Goal: Information Seeking & Learning: Learn about a topic

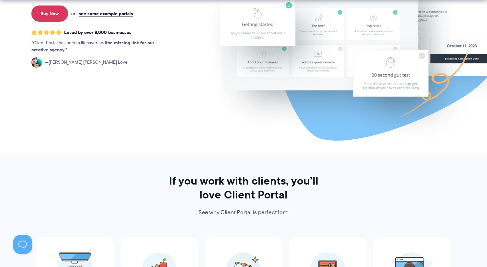
scroll to position [163, 0]
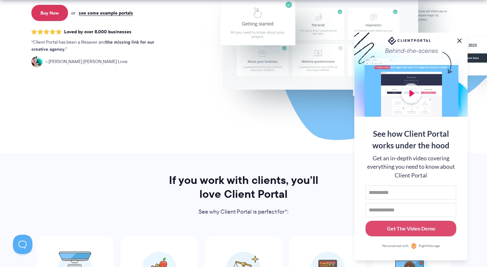
click at [459, 40] on button at bounding box center [460, 41] width 8 height 8
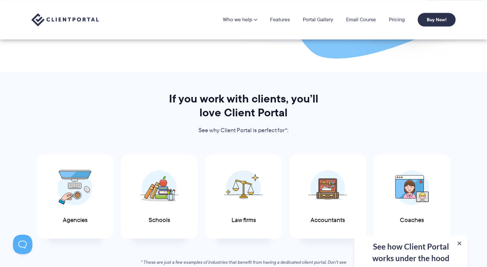
scroll to position [0, 0]
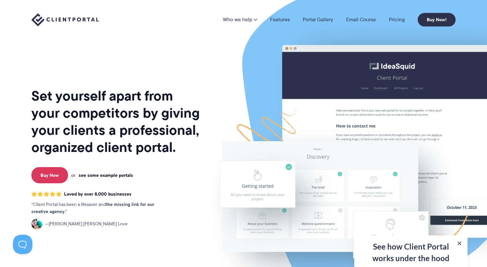
click at [108, 175] on link "see some example portals" at bounding box center [106, 176] width 54 height 6
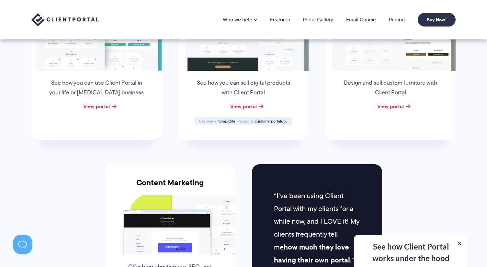
scroll to position [491, 0]
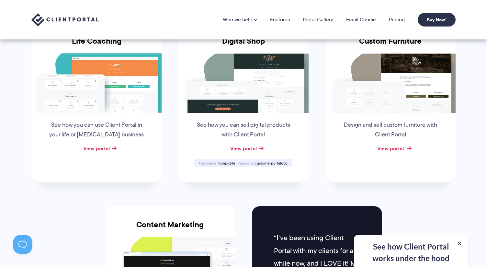
click at [385, 148] on link "View portal" at bounding box center [390, 149] width 27 height 8
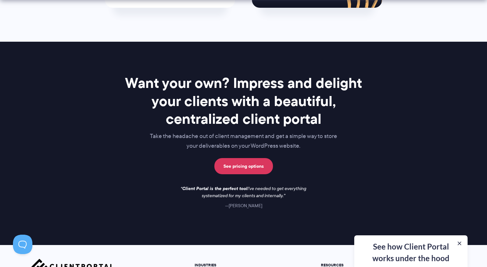
scroll to position [842, 0]
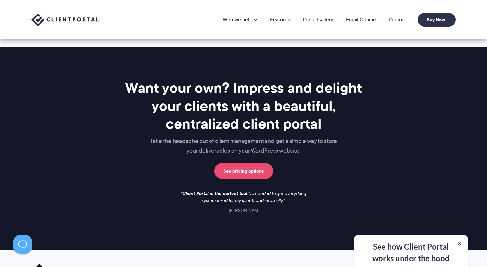
click at [257, 170] on link "See pricing options" at bounding box center [243, 171] width 59 height 16
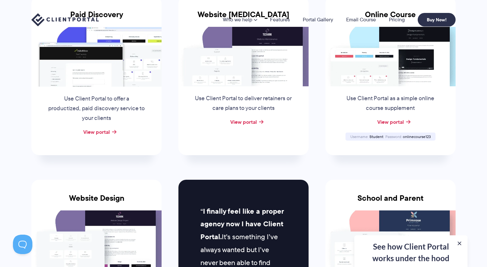
scroll to position [0, 0]
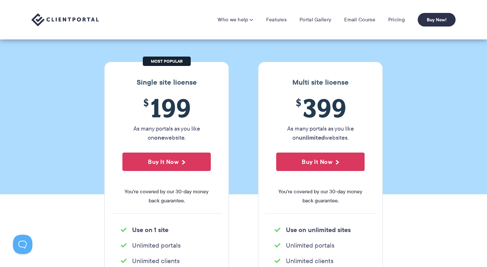
scroll to position [51, 0]
